Goal: Information Seeking & Learning: Learn about a topic

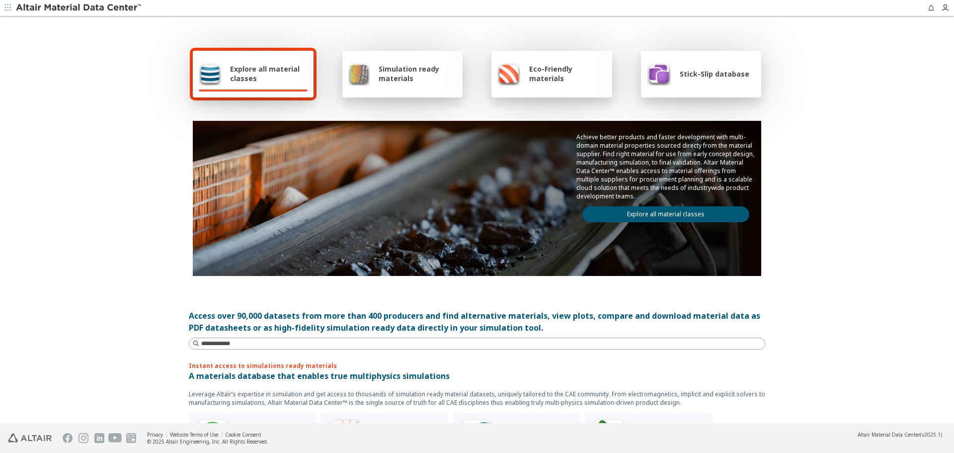
click at [709, 84] on div "Stick-Slip database" at bounding box center [698, 74] width 102 height 24
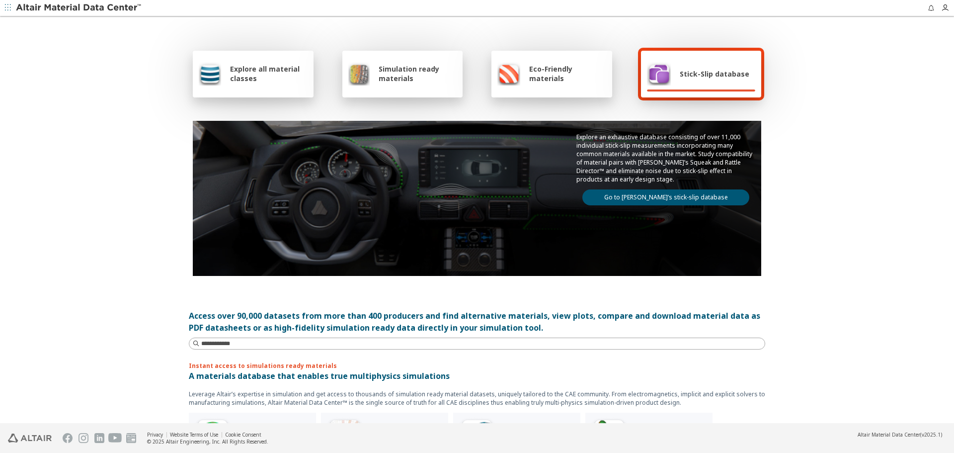
click at [706, 195] on link "Go to [PERSON_NAME]’s stick-slip database" at bounding box center [665, 197] width 167 height 16
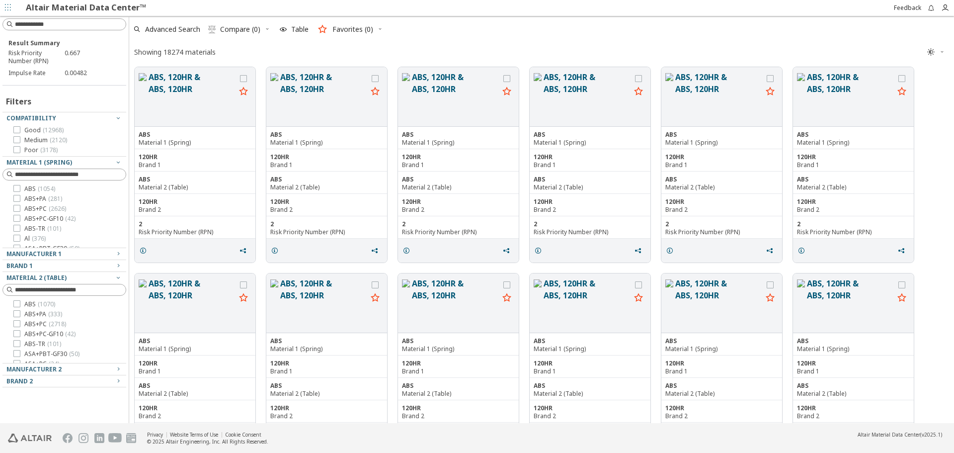
scroll to position [8, 8]
click at [182, 85] on button "ABS, 120HR & ABS, 120HR" at bounding box center [192, 96] width 87 height 51
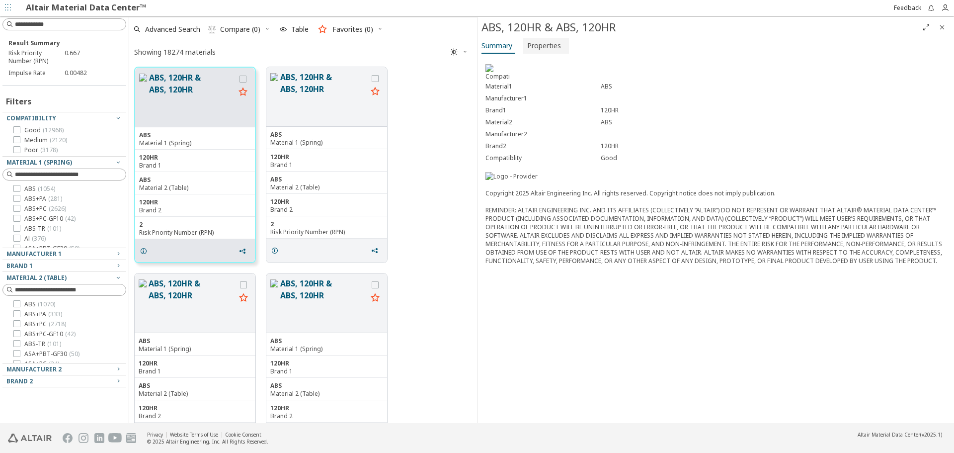
click at [543, 44] on span "Properties" at bounding box center [544, 46] width 34 height 16
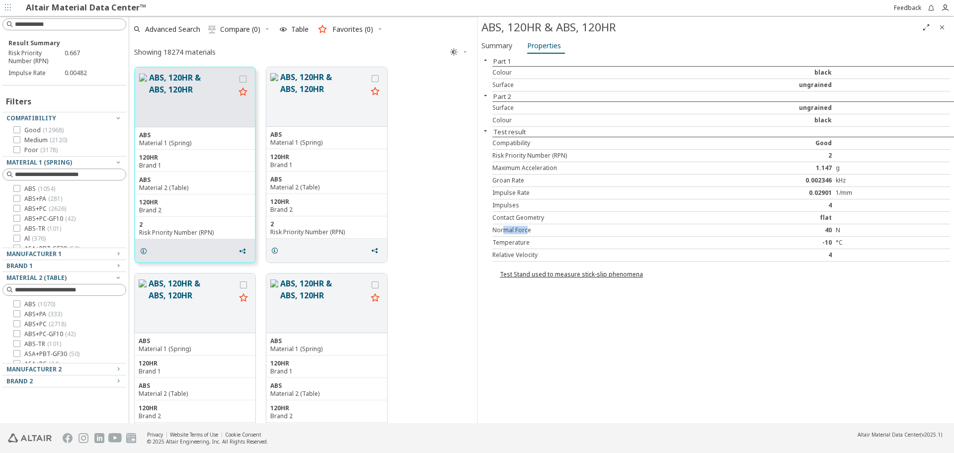
drag, startPoint x: 505, startPoint y: 232, endPoint x: 530, endPoint y: 232, distance: 24.8
click at [528, 232] on div "Normal Force" at bounding box center [606, 230] width 229 height 8
click at [536, 232] on div "Normal Force" at bounding box center [606, 230] width 229 height 8
click at [563, 310] on div "Part 1 Colour black Surface ungrained Part 2 Surface ungrained Colour black Tes…" at bounding box center [715, 239] width 476 height 367
